Goal: Task Accomplishment & Management: Use online tool/utility

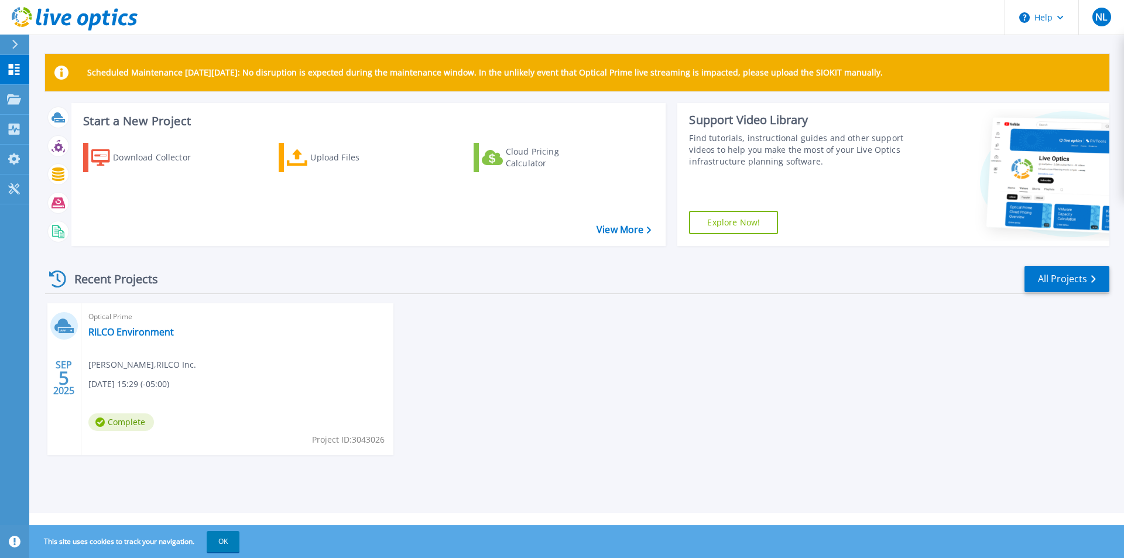
click at [461, 483] on div "Recent Projects All Projects SEP 5 2025 Optical Prime RILCO Environment Nichola…" at bounding box center [577, 371] width 1064 height 232
click at [328, 157] on div "Upload Files" at bounding box center [357, 157] width 94 height 23
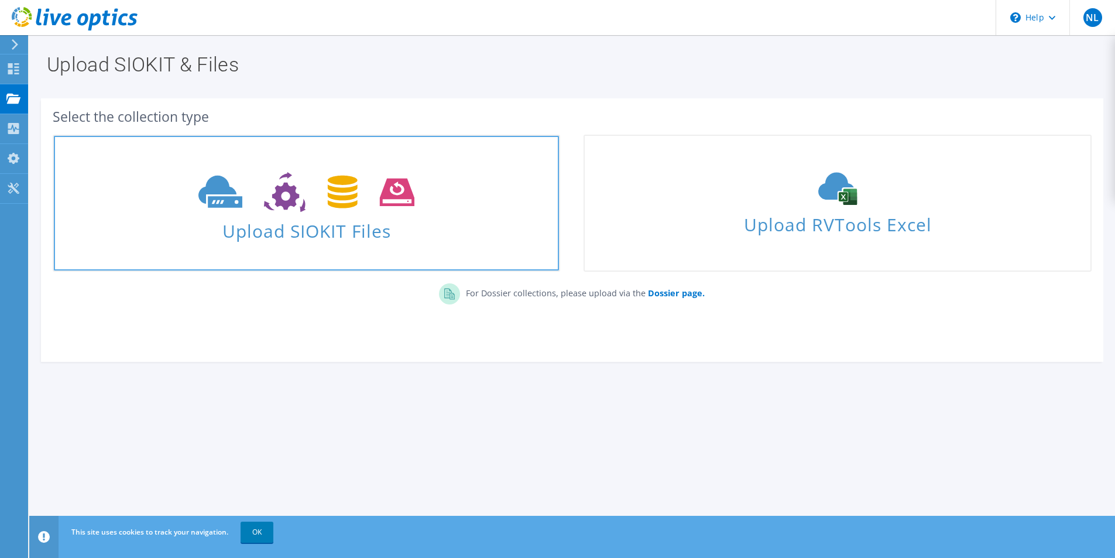
click at [334, 213] on span at bounding box center [306, 190] width 505 height 49
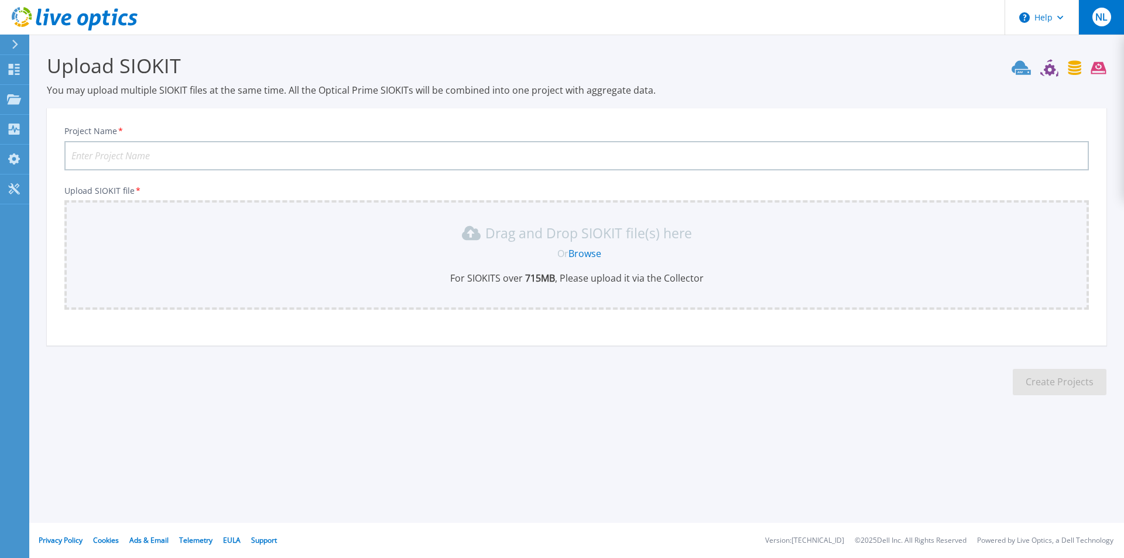
click at [1103, 25] on div "NL" at bounding box center [1101, 17] width 19 height 19
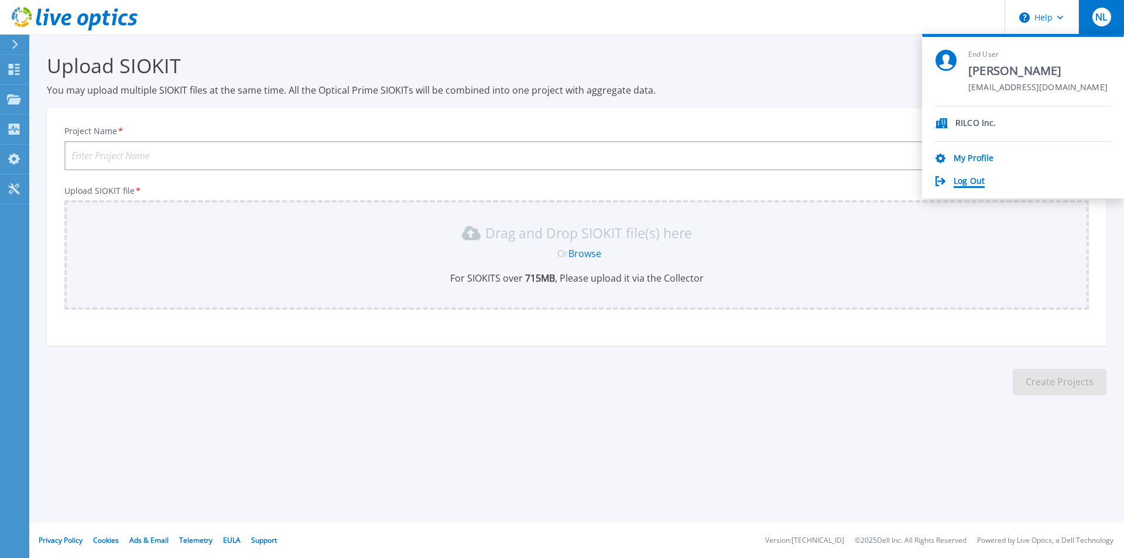
click at [975, 178] on link "Log Out" at bounding box center [968, 181] width 31 height 11
